Goal: Navigation & Orientation: Find specific page/section

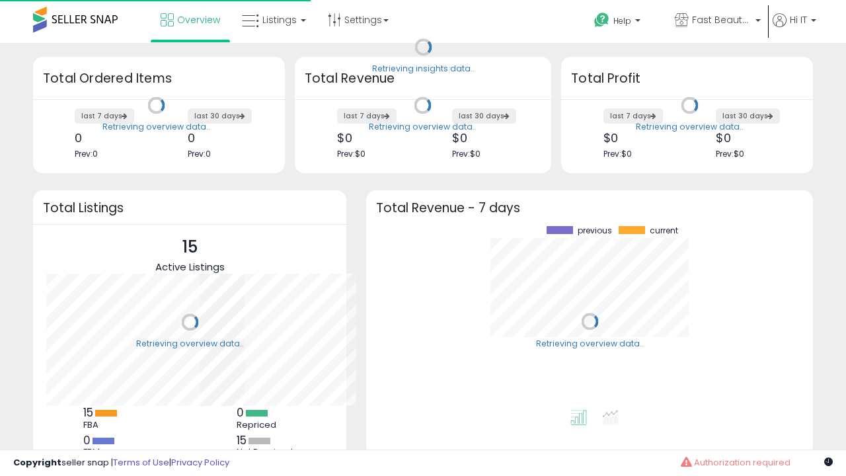
scroll to position [184, 421]
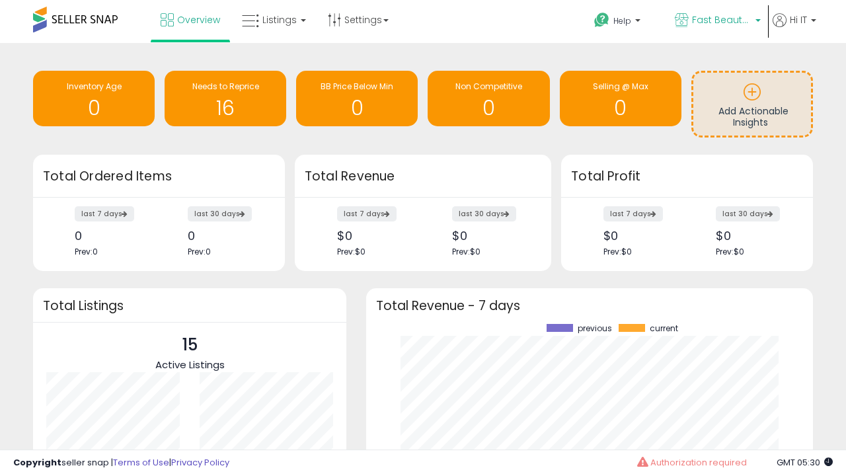
click at [717, 21] on span "Fast Beauty ([GEOGRAPHIC_DATA])" at bounding box center [722, 19] width 60 height 13
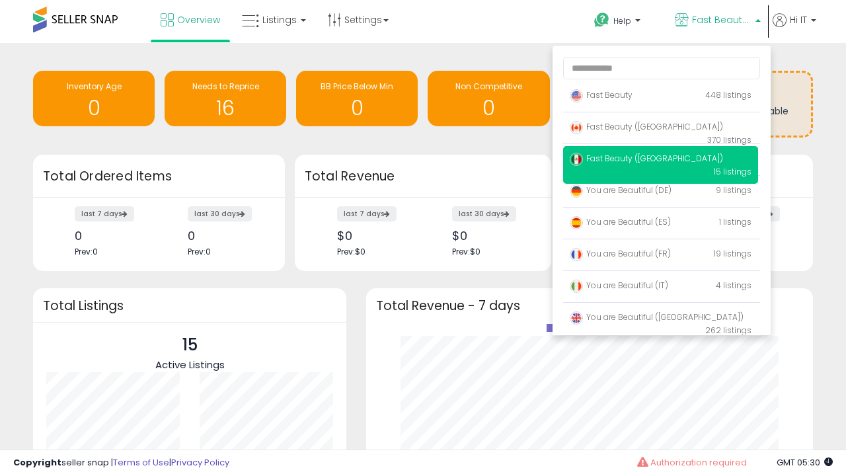
click at [661, 97] on p "Fast Beauty 448 listings" at bounding box center [660, 96] width 195 height 26
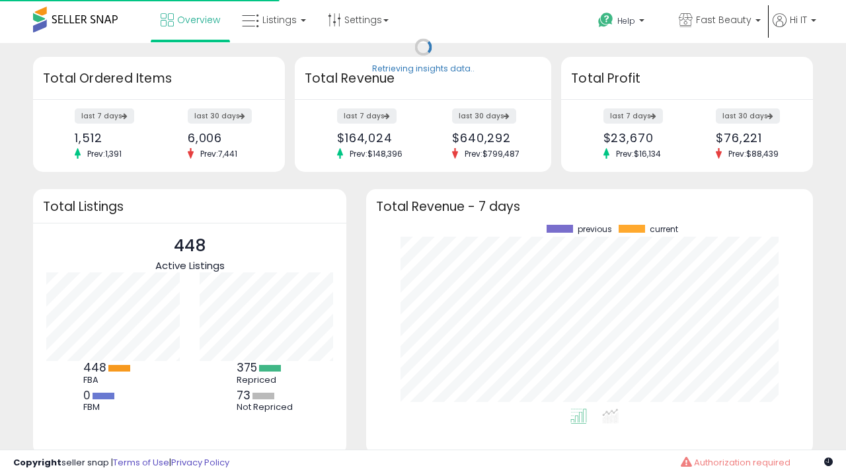
scroll to position [184, 421]
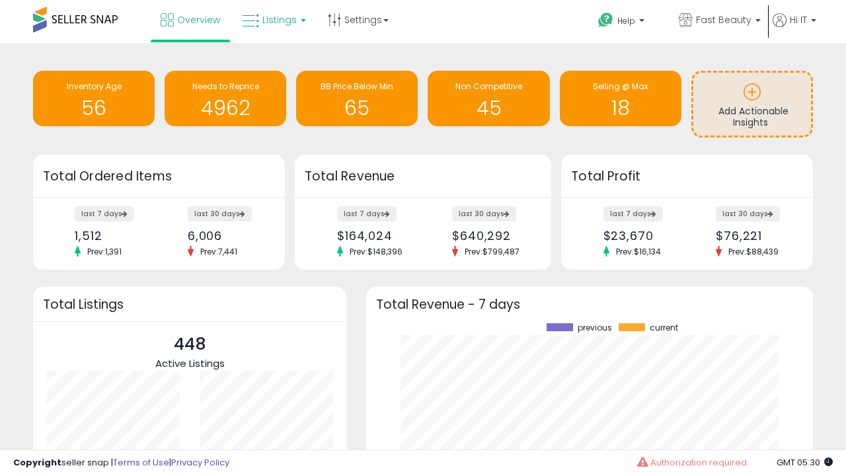
click at [272, 20] on span "Listings" at bounding box center [280, 19] width 34 height 13
